Goal: Task Accomplishment & Management: Manage account settings

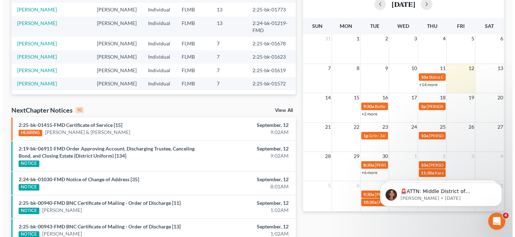
scroll to position [128, 0]
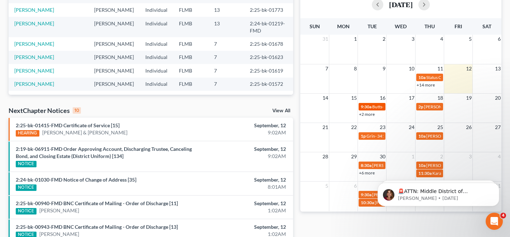
click at [370, 107] on span "9:30a" at bounding box center [366, 106] width 11 height 5
select select "Days"
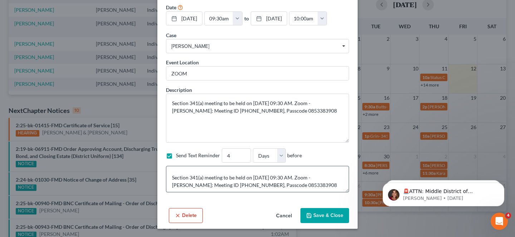
scroll to position [30, 0]
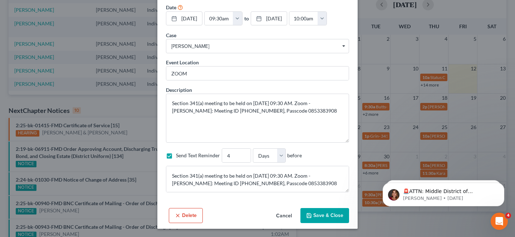
click at [286, 215] on button "Cancel" at bounding box center [284, 216] width 27 height 14
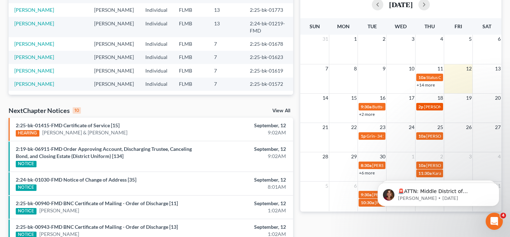
click at [432, 105] on span "[PERSON_NAME]- 341 Meeting" at bounding box center [453, 106] width 59 height 5
select select "Days"
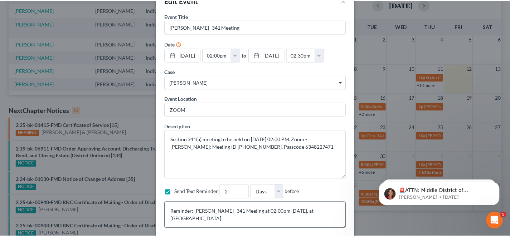
scroll to position [57, 0]
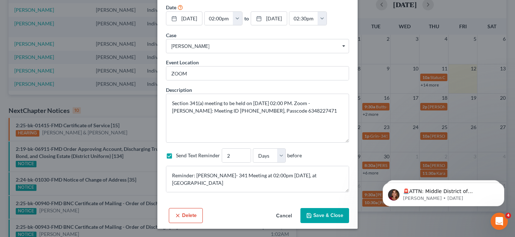
click at [337, 220] on button "Save & Close" at bounding box center [325, 215] width 49 height 15
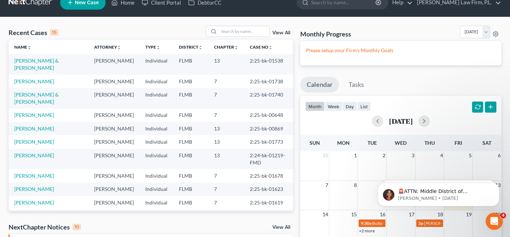
scroll to position [11, 0]
click at [35, 85] on td "[PERSON_NAME]" at bounding box center [49, 81] width 80 height 13
click at [37, 83] on link "[PERSON_NAME]" at bounding box center [34, 82] width 40 height 6
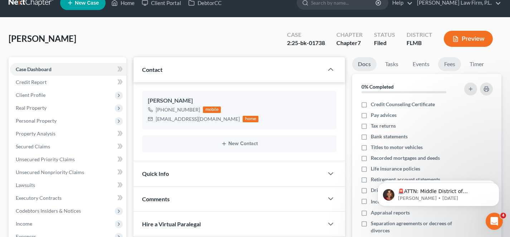
click at [447, 64] on link "Fees" at bounding box center [449, 64] width 23 height 14
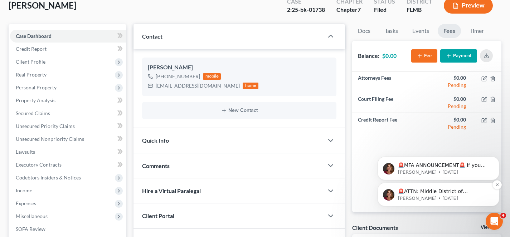
scroll to position [63, 0]
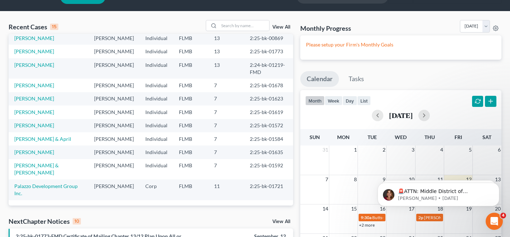
scroll to position [21, 0]
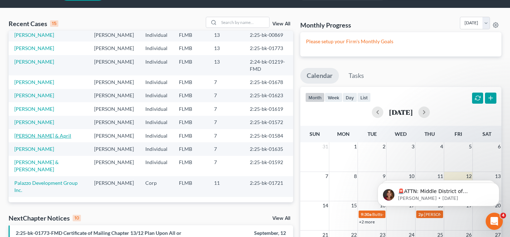
click at [34, 133] on link "[PERSON_NAME] & April" at bounding box center [42, 136] width 57 height 6
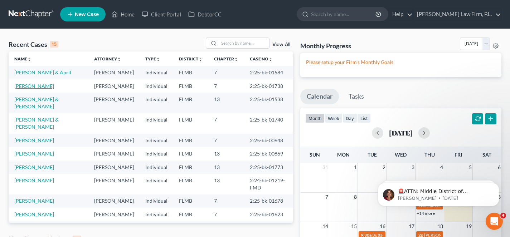
click at [35, 89] on link "[PERSON_NAME]" at bounding box center [34, 86] width 40 height 6
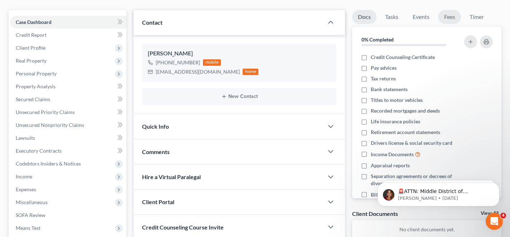
click at [443, 18] on link "Fees" at bounding box center [449, 17] width 23 height 14
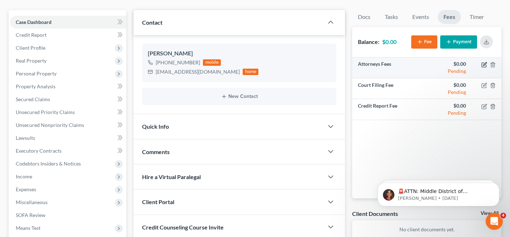
click at [482, 66] on icon "button" at bounding box center [484, 65] width 6 height 6
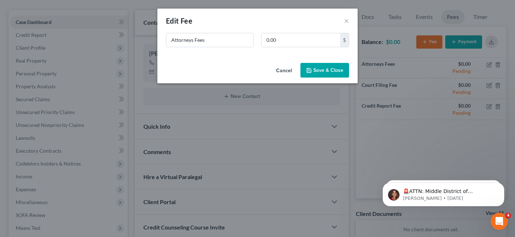
click at [286, 75] on button "Cancel" at bounding box center [284, 71] width 27 height 14
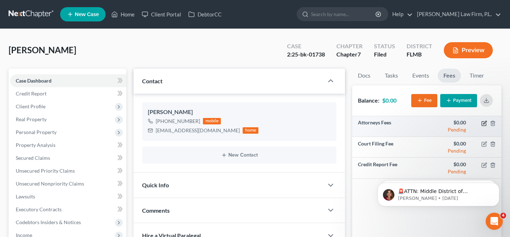
click at [484, 124] on icon "button" at bounding box center [484, 122] width 3 height 3
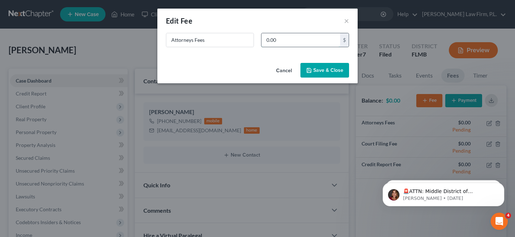
click at [304, 44] on input "0.00" at bounding box center [301, 40] width 79 height 14
type input "2,000"
click at [323, 68] on button "Save & Close" at bounding box center [325, 70] width 49 height 15
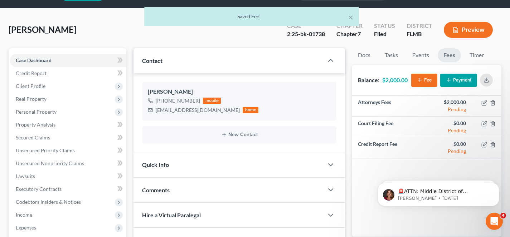
scroll to position [21, 0]
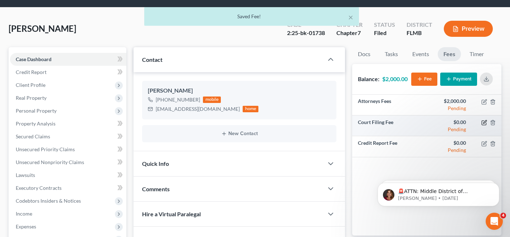
click at [484, 122] on icon "button" at bounding box center [484, 121] width 3 height 3
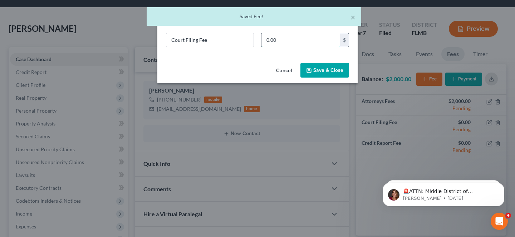
click at [280, 39] on input "0.00" at bounding box center [301, 40] width 79 height 14
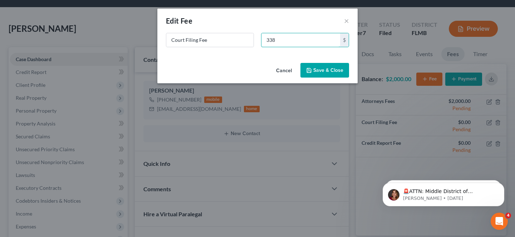
type input "338"
click at [315, 67] on button "Save & Close" at bounding box center [325, 70] width 49 height 15
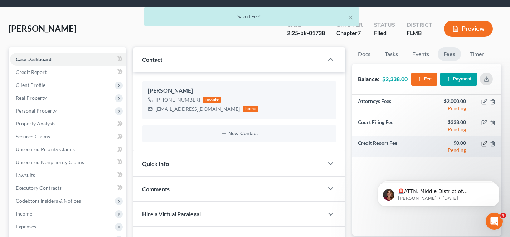
click at [483, 145] on icon "button" at bounding box center [484, 142] width 3 height 3
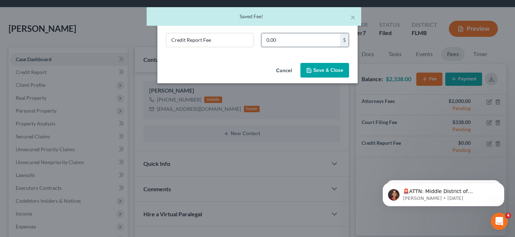
click at [315, 40] on input "0.00" at bounding box center [301, 40] width 79 height 14
type input "45"
click at [330, 71] on button "Save & Close" at bounding box center [325, 70] width 49 height 15
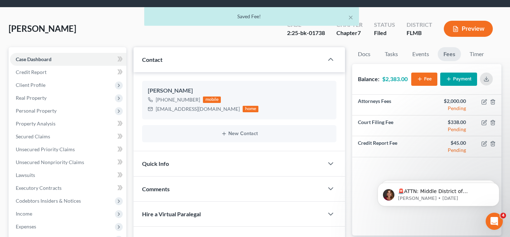
click at [460, 75] on button "Payment" at bounding box center [458, 79] width 37 height 13
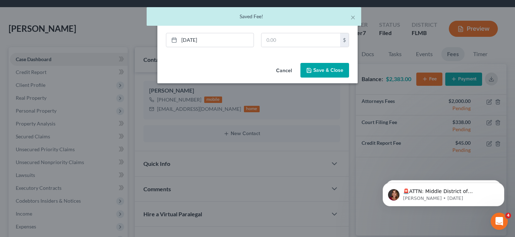
click at [286, 67] on button "Cancel" at bounding box center [284, 71] width 27 height 14
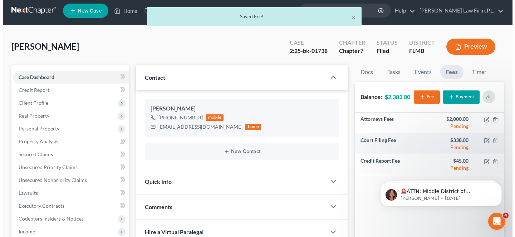
scroll to position [0, 0]
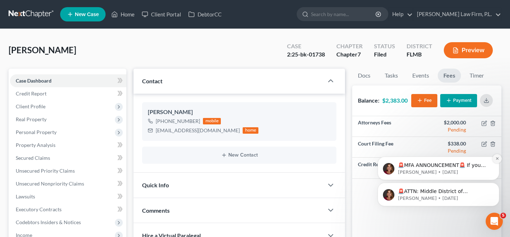
click at [497, 159] on icon "Dismiss notification" at bounding box center [497, 158] width 3 height 3
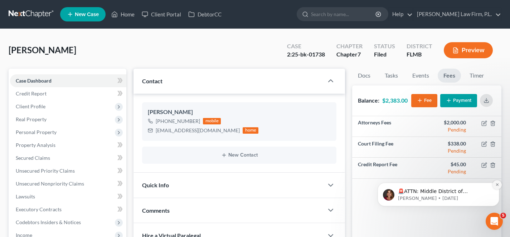
click at [496, 184] on icon "Dismiss notification" at bounding box center [497, 185] width 4 height 4
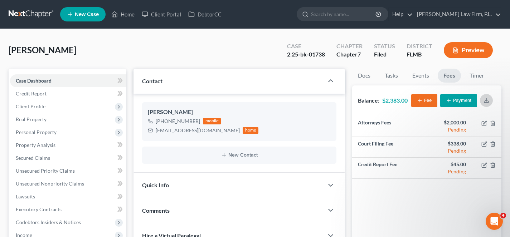
click at [486, 96] on button "button" at bounding box center [486, 100] width 13 height 13
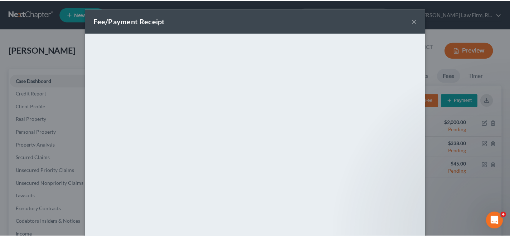
scroll to position [116, 0]
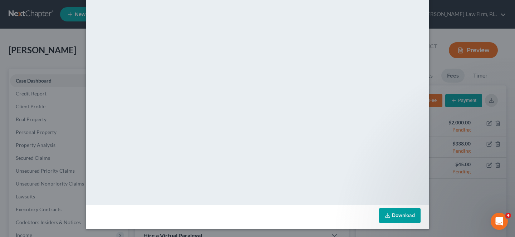
click at [489, 181] on div "Fee/Payment Receipt × <object ng-attr-data='[URL][DOMAIN_NAME]' type='applicati…" at bounding box center [257, 118] width 515 height 237
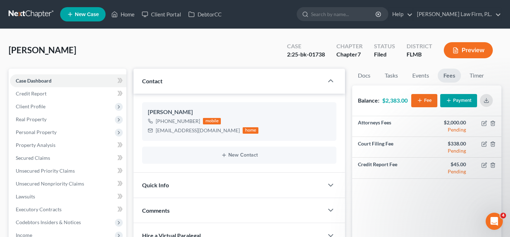
click at [448, 102] on icon "button" at bounding box center [449, 101] width 6 height 6
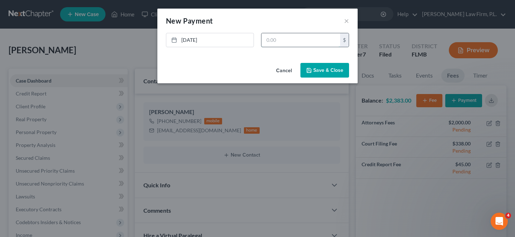
click at [309, 37] on input "text" at bounding box center [301, 40] width 79 height 14
type input "2,383"
click at [323, 70] on button "Save & Close" at bounding box center [325, 70] width 49 height 15
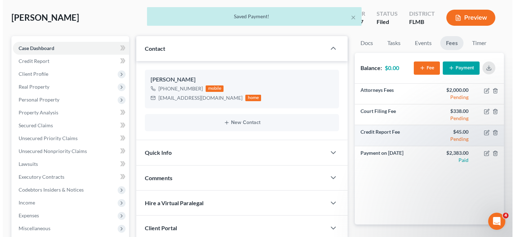
scroll to position [0, 0]
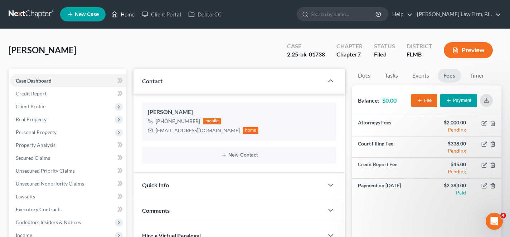
click at [124, 16] on link "Home" at bounding box center [123, 14] width 30 height 13
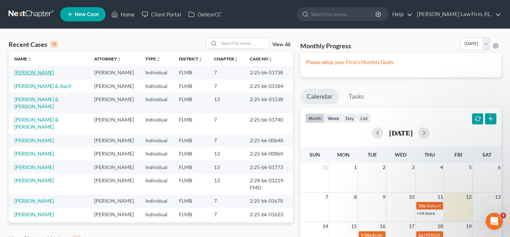
click at [35, 71] on link "[PERSON_NAME]" at bounding box center [34, 72] width 40 height 6
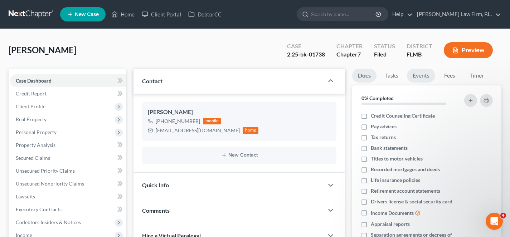
click at [420, 77] on link "Events" at bounding box center [421, 76] width 28 height 14
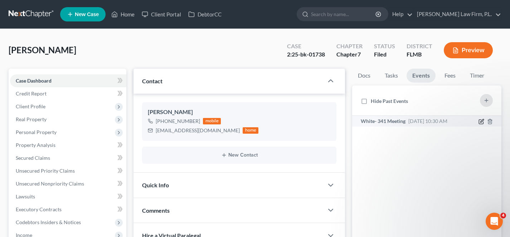
click at [479, 120] on icon "button" at bounding box center [481, 122] width 4 height 4
select select "Days"
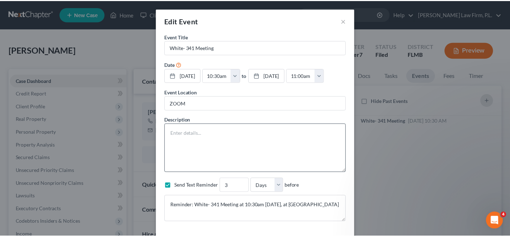
scroll to position [45, 0]
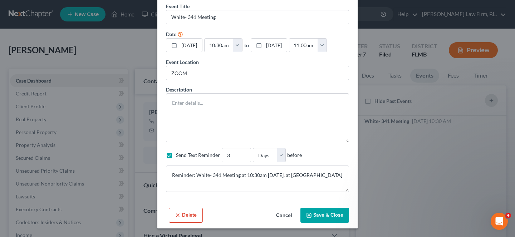
click at [278, 212] on button "Cancel" at bounding box center [284, 216] width 27 height 14
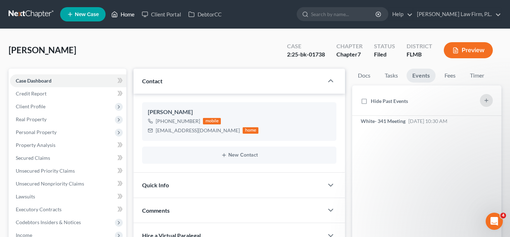
click at [120, 18] on link "Home" at bounding box center [123, 14] width 30 height 13
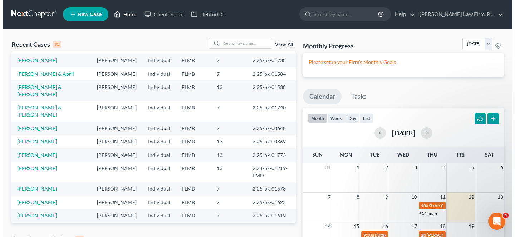
scroll to position [13, 0]
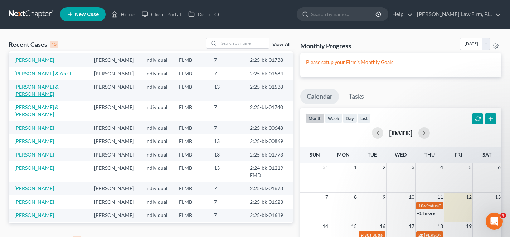
click at [52, 97] on link "[PERSON_NAME] & [PERSON_NAME]" at bounding box center [36, 90] width 44 height 13
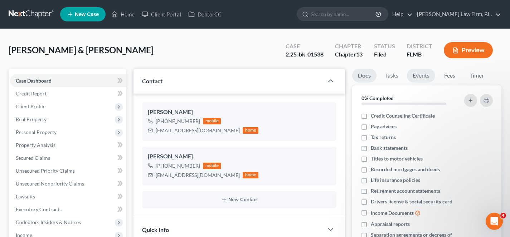
click at [416, 76] on link "Events" at bounding box center [421, 76] width 28 height 14
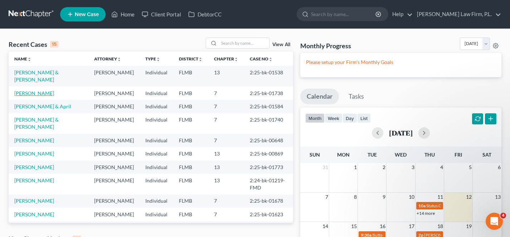
click at [34, 94] on link "[PERSON_NAME]" at bounding box center [34, 93] width 40 height 6
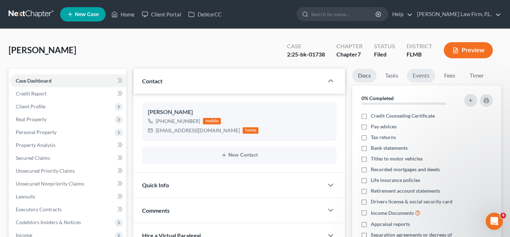
click at [420, 77] on link "Events" at bounding box center [421, 76] width 28 height 14
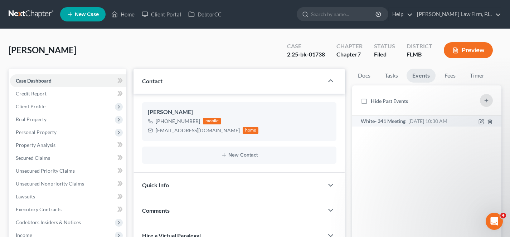
click at [405, 122] on span "White- 341 Meeting" at bounding box center [383, 121] width 45 height 6
click at [481, 120] on icon "button" at bounding box center [481, 122] width 4 height 4
select select "Days"
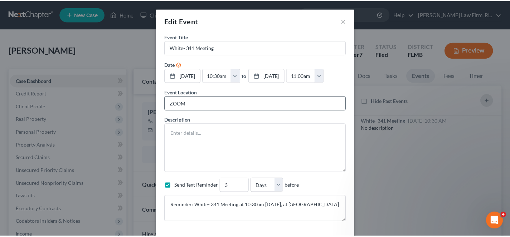
scroll to position [45, 0]
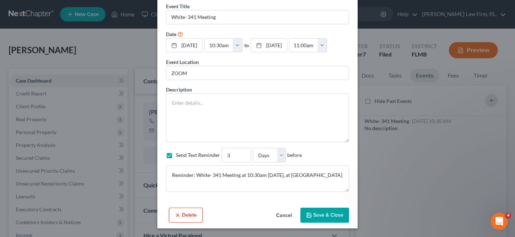
click at [323, 221] on button "Save & Close" at bounding box center [325, 215] width 49 height 15
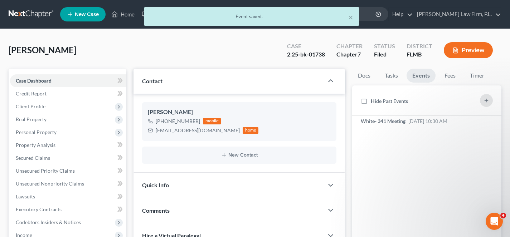
click at [125, 16] on div "× Event saved." at bounding box center [251, 18] width 510 height 22
click at [126, 16] on div "× Event saved." at bounding box center [251, 18] width 510 height 22
click at [124, 14] on div "× Event saved." at bounding box center [251, 18] width 510 height 22
click at [124, 15] on div "× Event saved." at bounding box center [251, 18] width 510 height 22
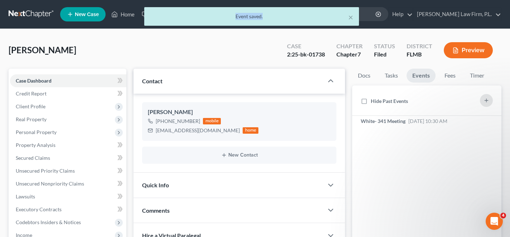
click at [124, 15] on div "× Event saved." at bounding box center [251, 18] width 510 height 22
click at [124, 15] on div "Home New Case Client Portal DebtorCC [PERSON_NAME] Law Firm, P.L. [EMAIL_ADDRES…" at bounding box center [255, 208] width 510 height 417
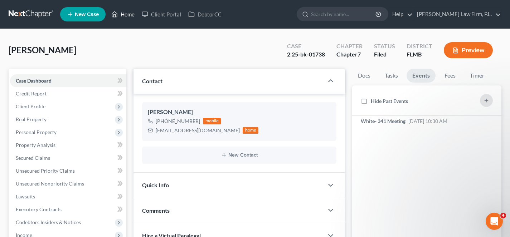
click at [124, 15] on link "Home" at bounding box center [123, 14] width 30 height 13
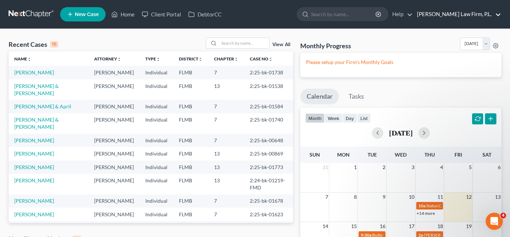
click at [464, 17] on link "[PERSON_NAME] Law Firm, P.L." at bounding box center [457, 14] width 88 height 13
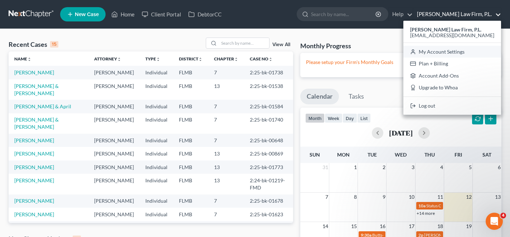
click at [463, 48] on link "My Account Settings" at bounding box center [452, 52] width 98 height 12
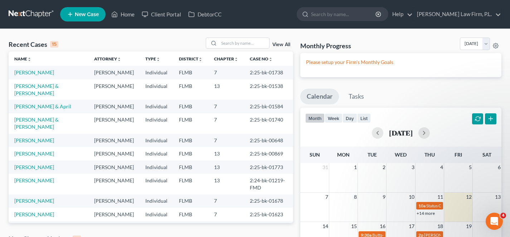
select select "15"
select select "24"
select select "9"
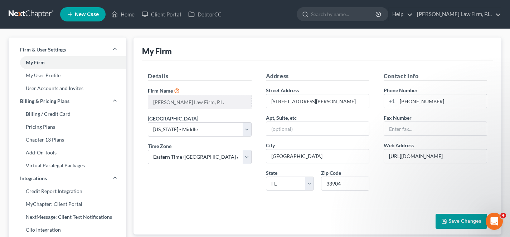
click at [226, 38] on div "My Firm" at bounding box center [317, 49] width 351 height 23
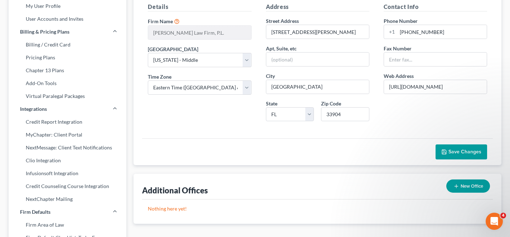
scroll to position [73, 0]
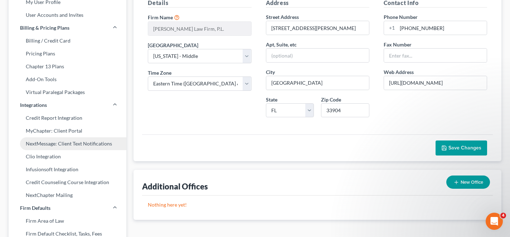
click at [89, 140] on link "NextMessage: Client Text Notifications" at bounding box center [68, 143] width 118 height 13
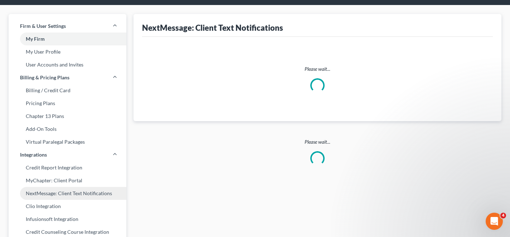
scroll to position [3, 0]
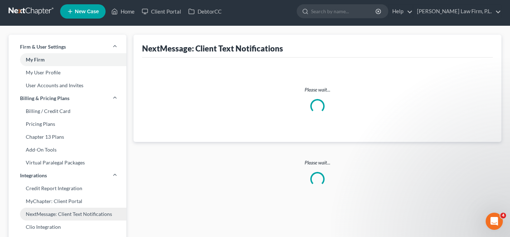
select select "fc-3199"
select select "2"
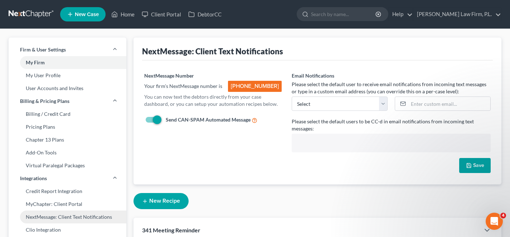
scroll to position [0, 0]
select select "1138"
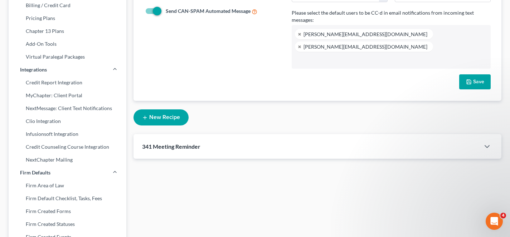
scroll to position [124, 0]
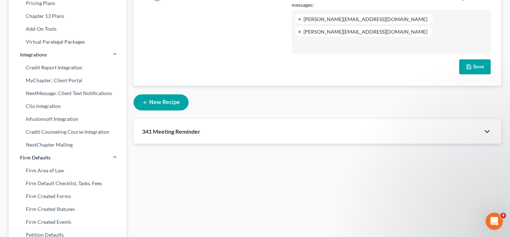
click at [487, 127] on icon "button" at bounding box center [487, 131] width 9 height 9
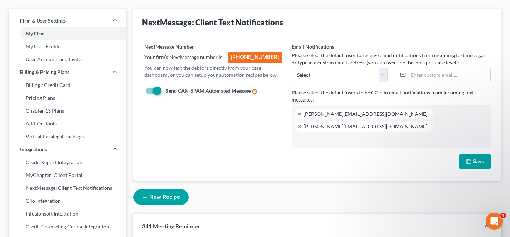
scroll to position [0, 0]
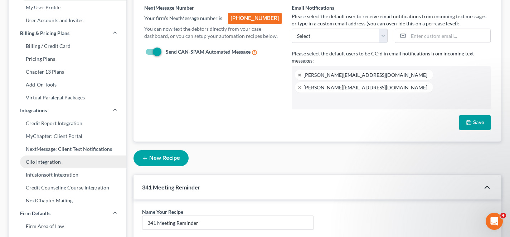
click at [54, 164] on link "Clio Integration" at bounding box center [68, 162] width 118 height 13
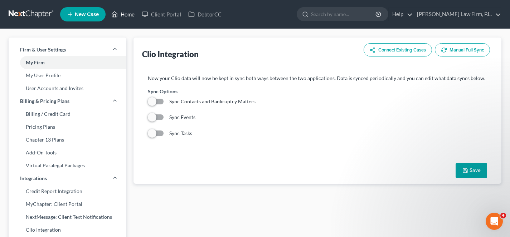
click at [128, 13] on link "Home" at bounding box center [123, 14] width 30 height 13
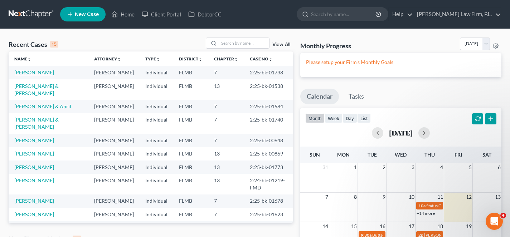
click at [33, 74] on link "[PERSON_NAME]" at bounding box center [34, 72] width 40 height 6
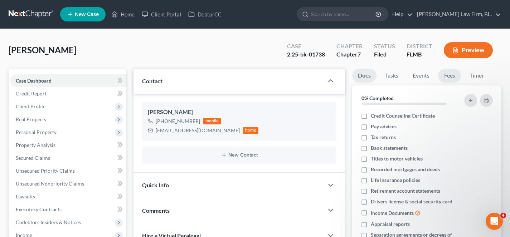
click at [448, 77] on link "Fees" at bounding box center [449, 76] width 23 height 14
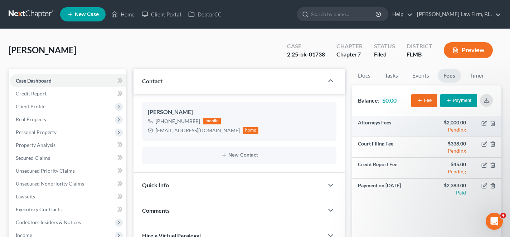
scroll to position [21, 0]
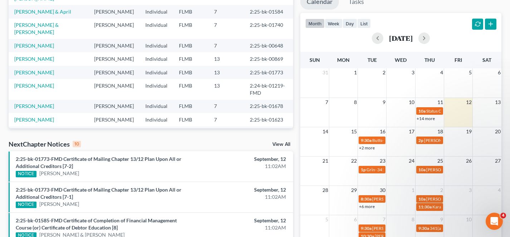
scroll to position [96, 0]
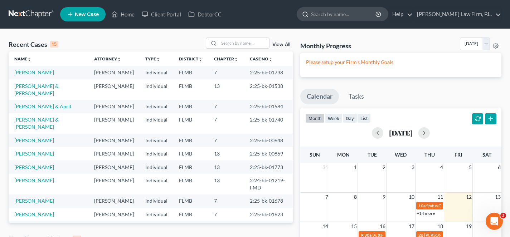
click at [374, 13] on input "search" at bounding box center [344, 14] width 66 height 13
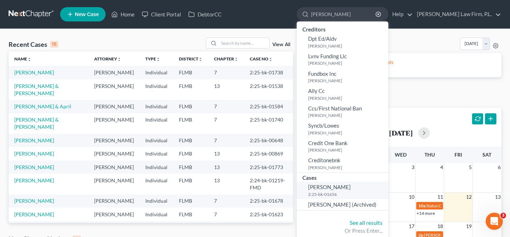
type input "vilella"
click at [348, 186] on span "[PERSON_NAME]" at bounding box center [329, 187] width 43 height 6
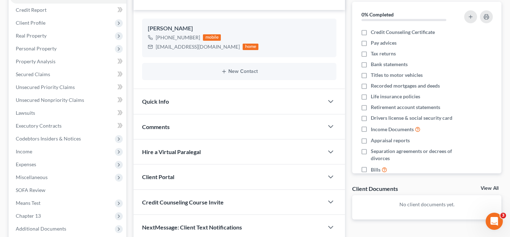
scroll to position [102, 0]
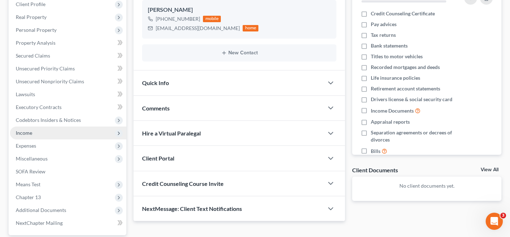
click at [48, 134] on span "Income" at bounding box center [68, 133] width 116 height 13
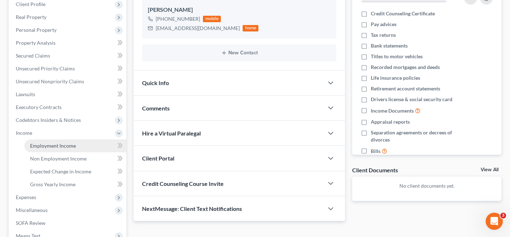
click at [57, 146] on span "Employment Income" at bounding box center [53, 146] width 46 height 6
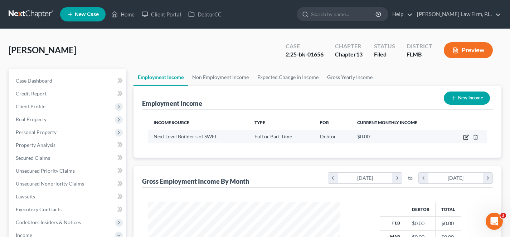
click at [466, 135] on icon "button" at bounding box center [466, 138] width 6 height 6
select select "0"
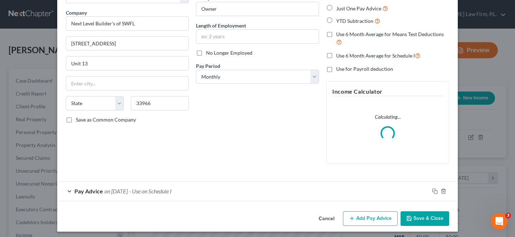
scroll to position [55, 0]
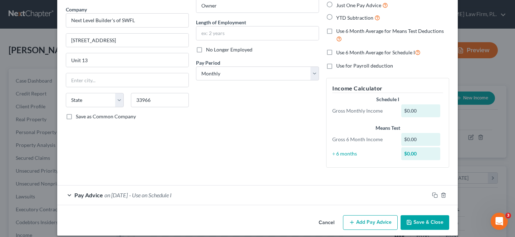
click at [229, 187] on div "Pay Advice on 06/30/2025 - Use on Schedule I" at bounding box center [243, 195] width 372 height 19
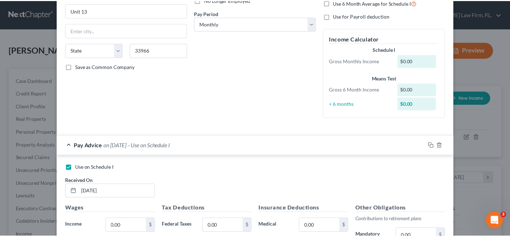
scroll to position [277, 0]
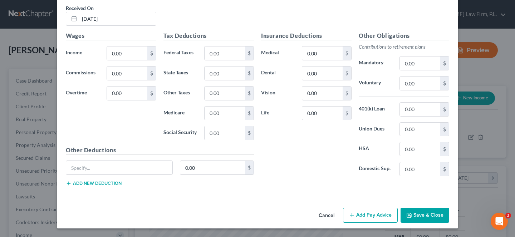
click at [426, 215] on button "Save & Close" at bounding box center [425, 215] width 49 height 15
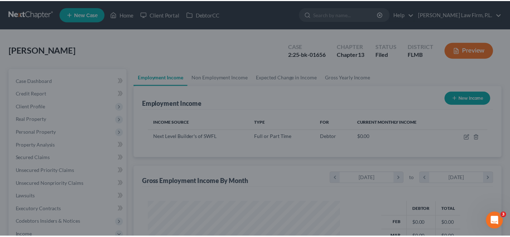
scroll to position [357803, 357725]
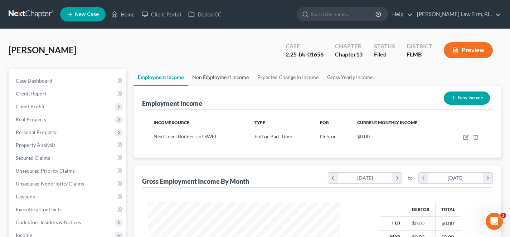
click at [223, 82] on link "Non Employment Income" at bounding box center [220, 77] width 65 height 17
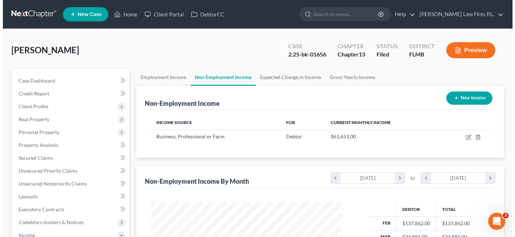
scroll to position [128, 206]
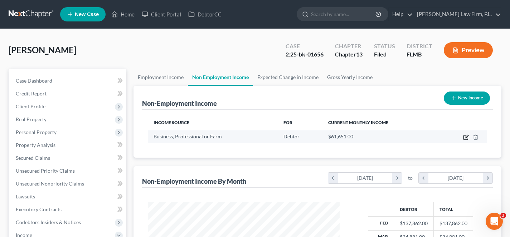
click at [466, 137] on icon "button" at bounding box center [466, 138] width 6 height 6
select select "10"
select select "0"
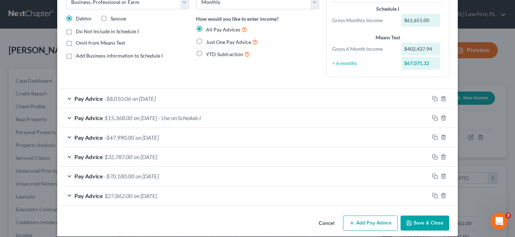
scroll to position [53, 0]
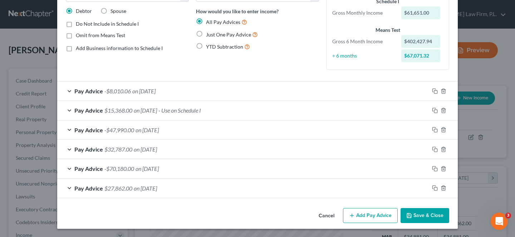
click at [233, 95] on div "Pay Advice -$8,010.06 on 07/30/2025" at bounding box center [243, 91] width 372 height 19
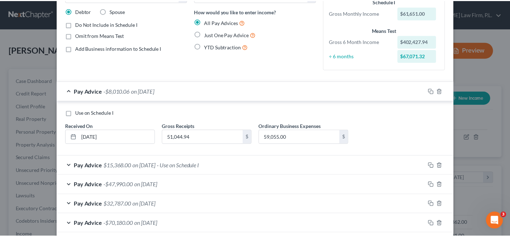
scroll to position [108, 0]
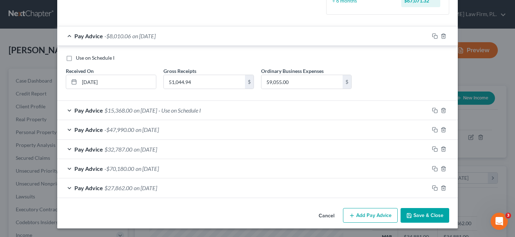
click at [425, 219] on button "Save & Close" at bounding box center [425, 215] width 49 height 15
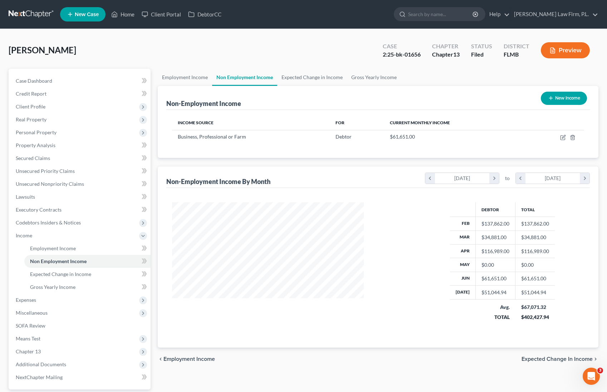
scroll to position [128, 249]
click at [123, 15] on link "Home" at bounding box center [123, 14] width 30 height 13
